Goal: Check status: Check status

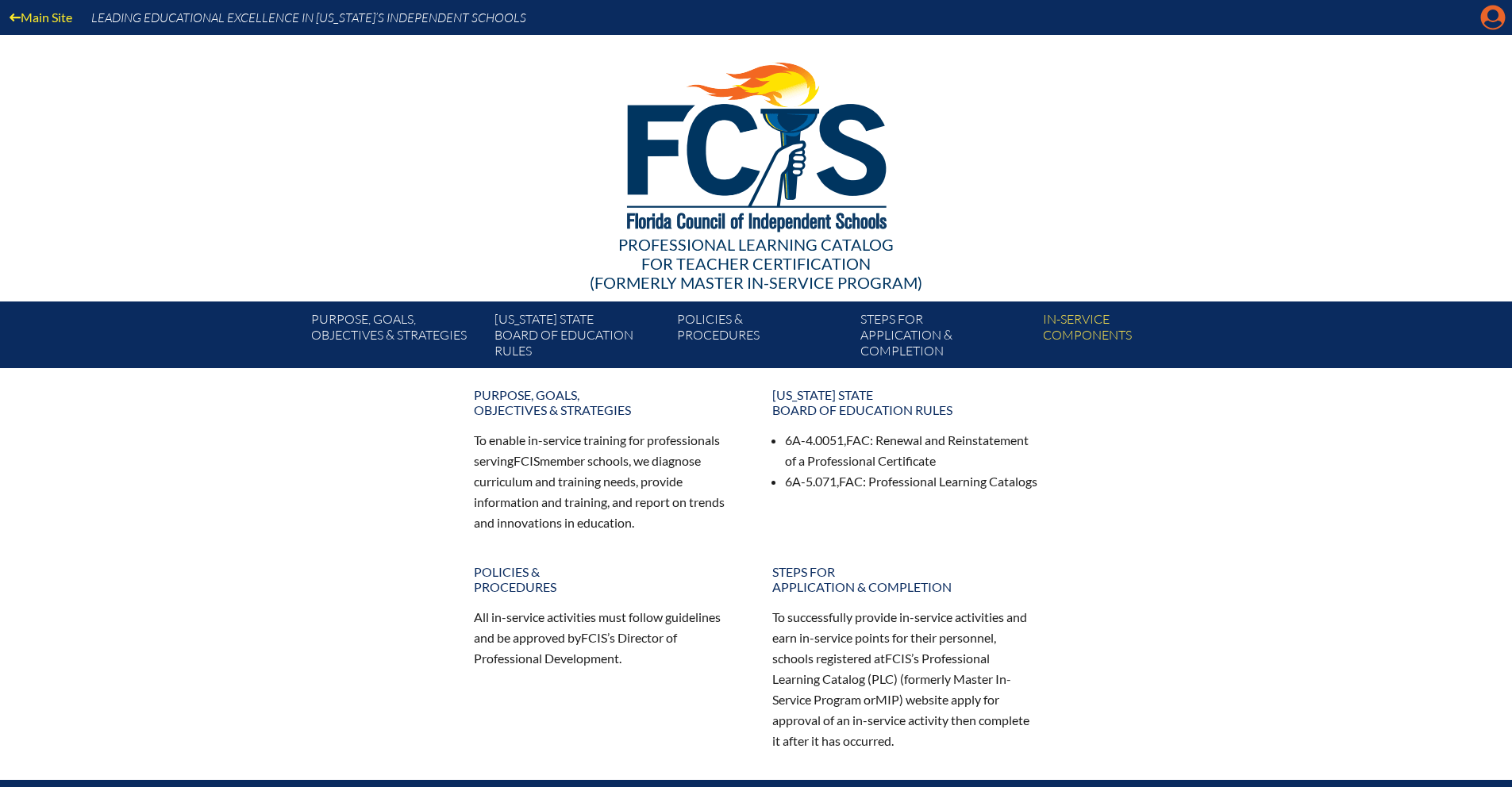
click at [1496, 14] on icon "Manage Account" at bounding box center [1492, 17] width 25 height 25
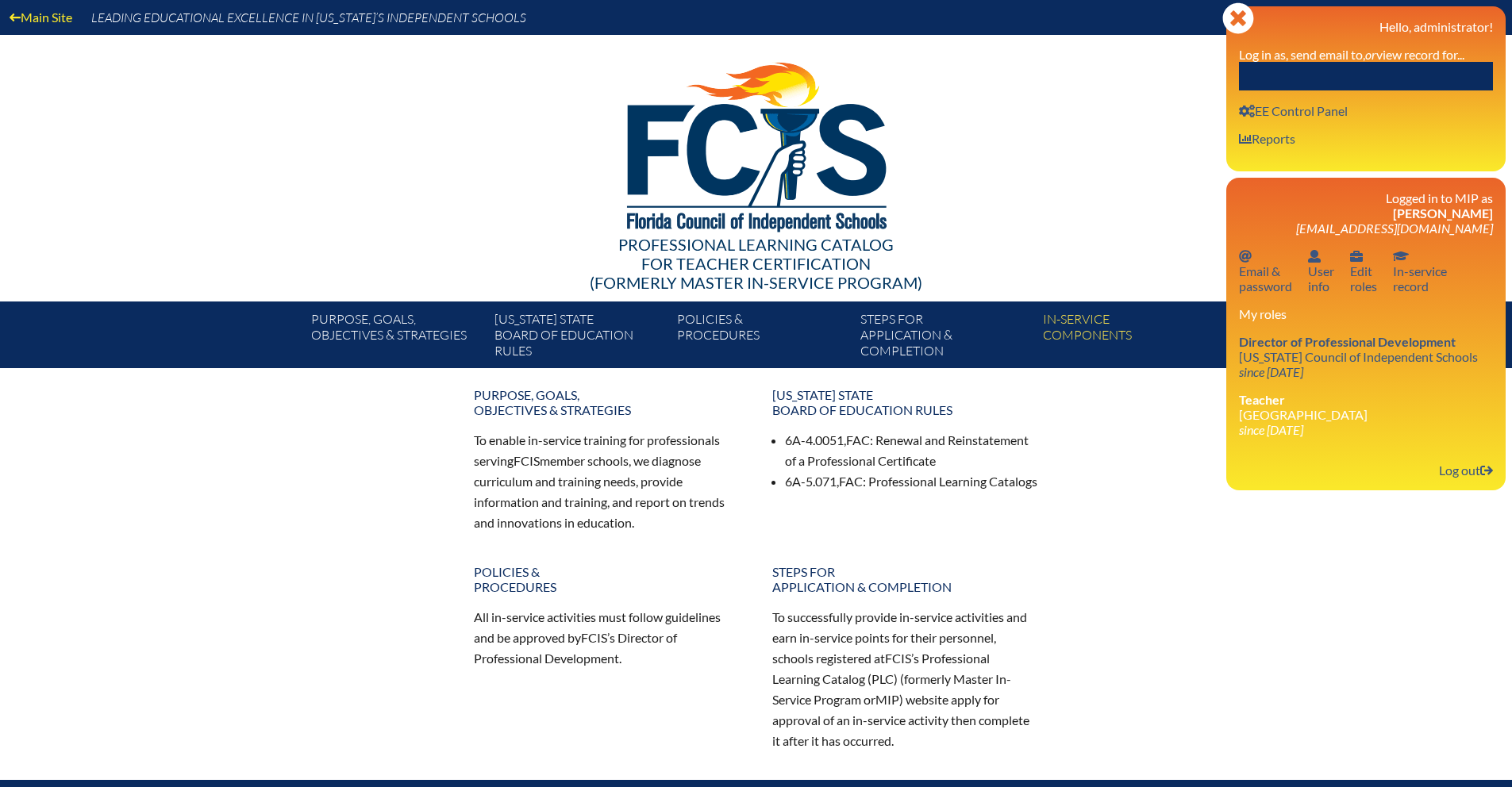
click at [1263, 78] on input "text" at bounding box center [1365, 76] width 254 height 29
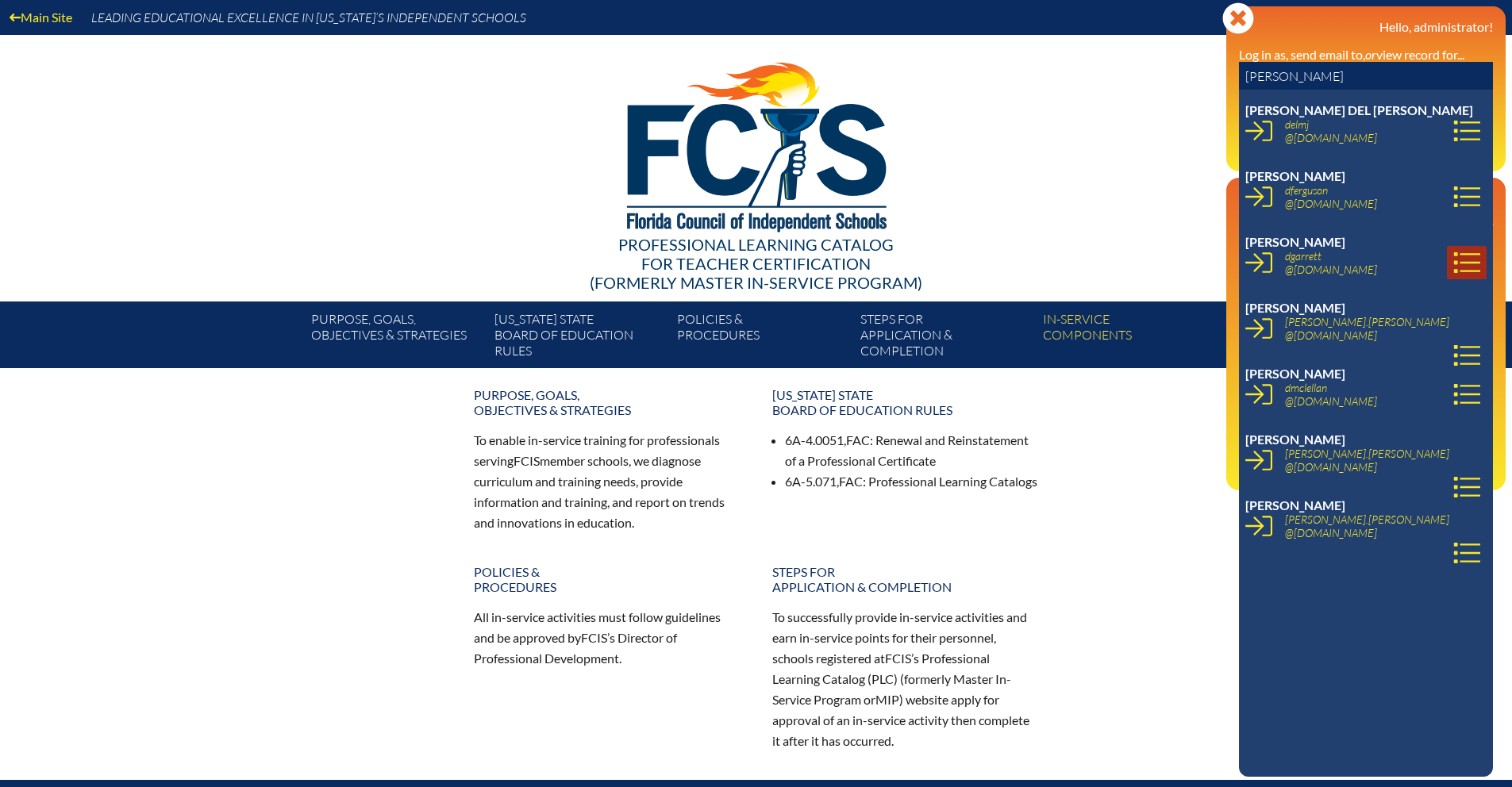
type input "Deanna"
click at [1453, 265] on icon at bounding box center [1466, 262] width 27 height 27
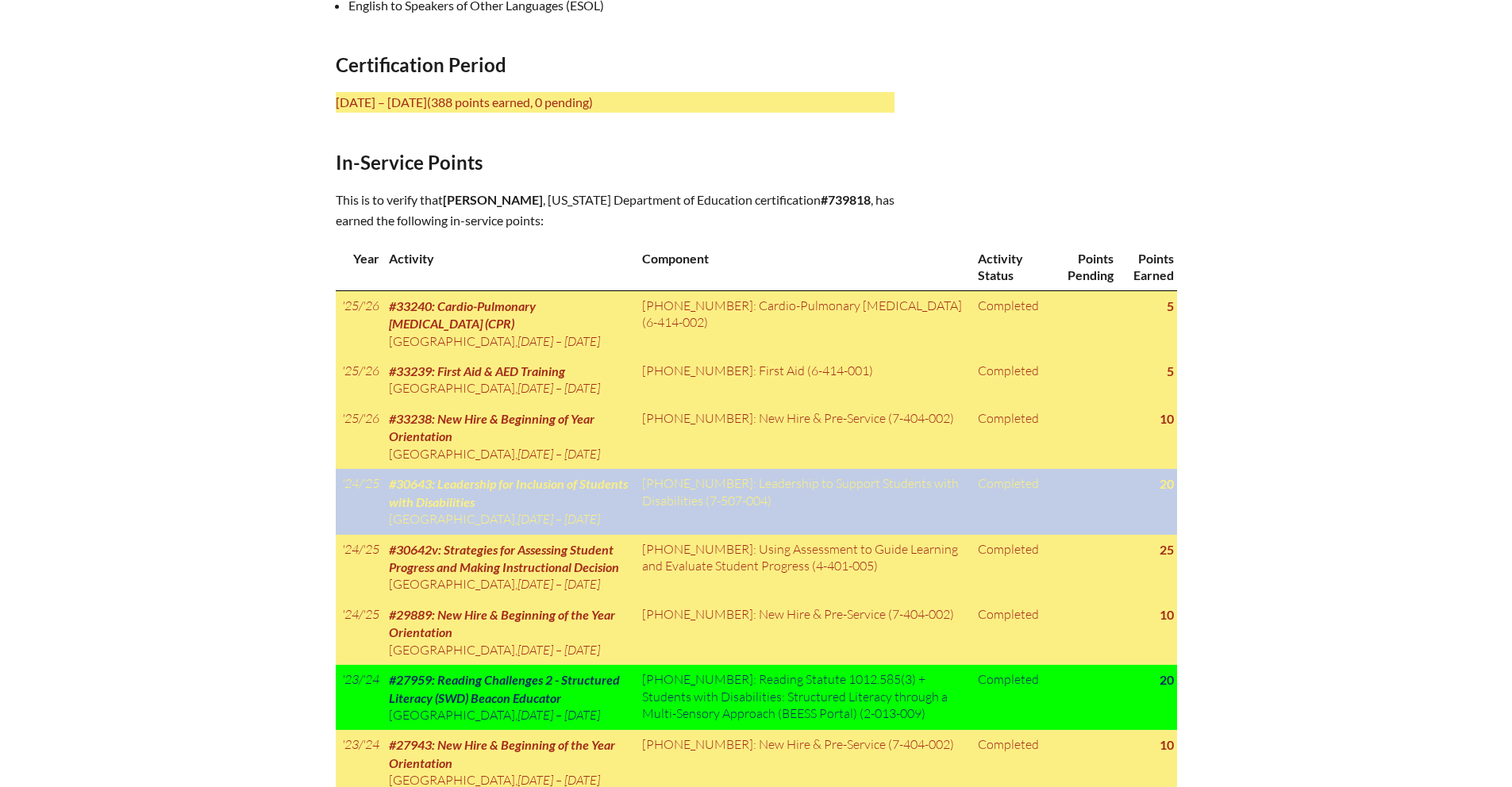
scroll to position [699, 0]
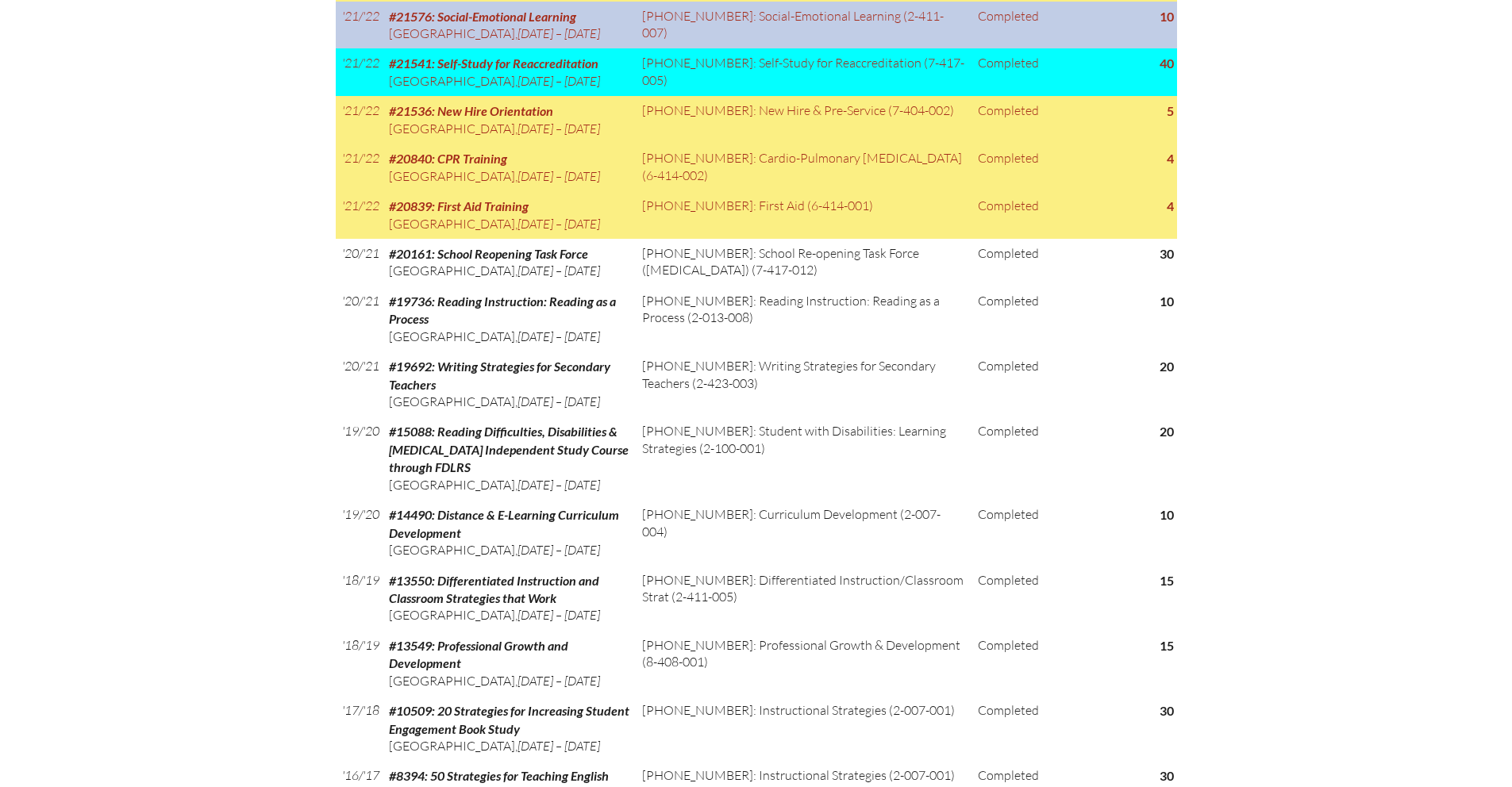
scroll to position [1780, 0]
